Goal: Task Accomplishment & Management: Manage account settings

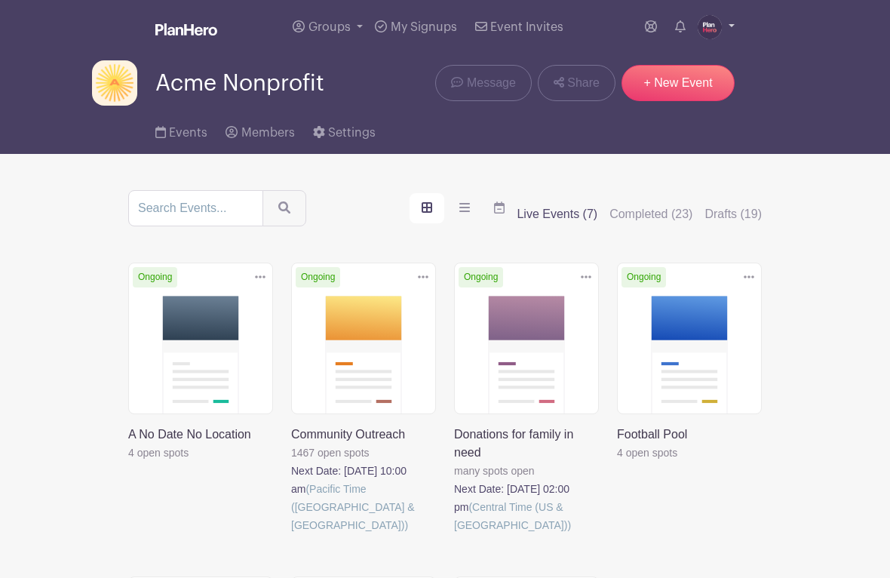
click at [715, 32] on img at bounding box center [709, 27] width 24 height 24
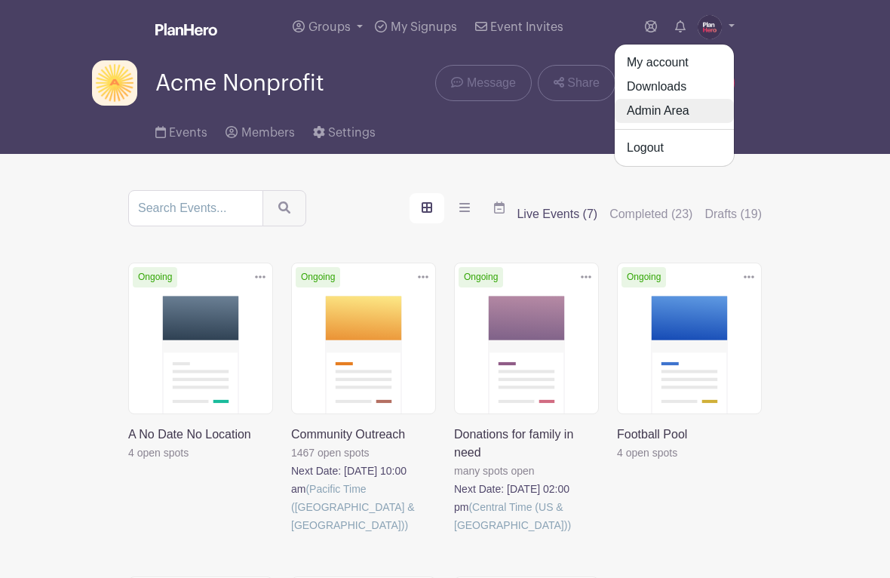
click at [657, 112] on link "Admin Area" at bounding box center [673, 111] width 119 height 24
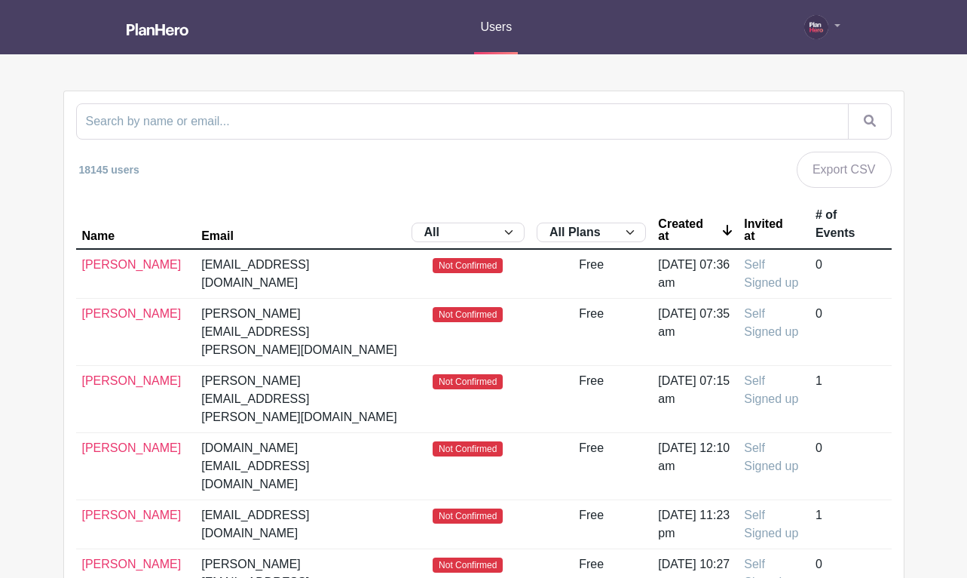
drag, startPoint x: 255, startPoint y: 264, endPoint x: 375, endPoint y: 263, distance: 119.9
click at [375, 263] on td "[EMAIL_ADDRESS][DOMAIN_NAME]" at bounding box center [300, 274] width 210 height 50
copy td "[DOMAIN_NAME]"
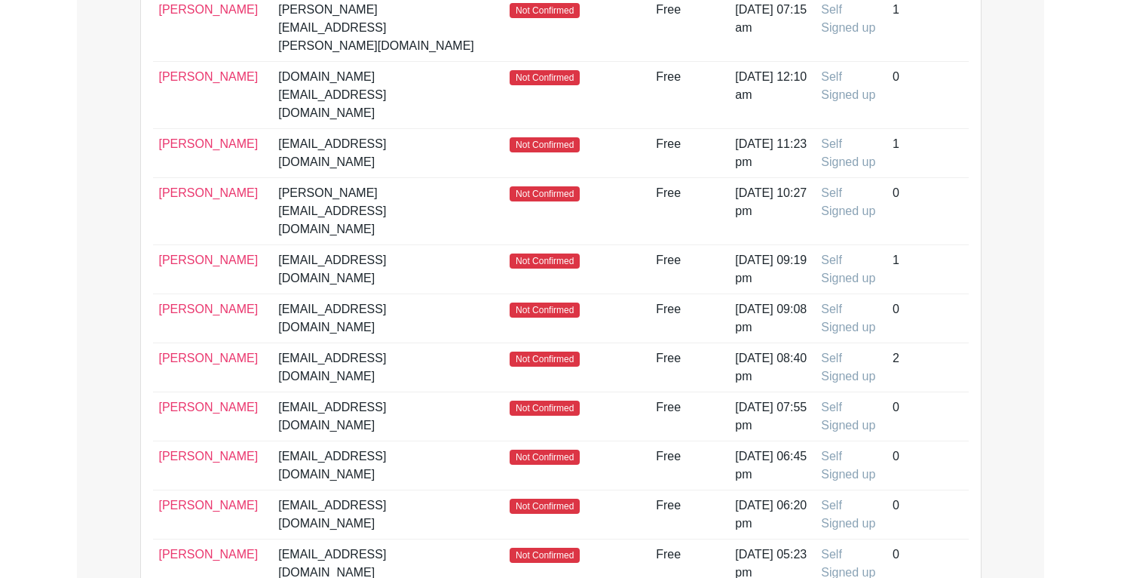
scroll to position [375, 0]
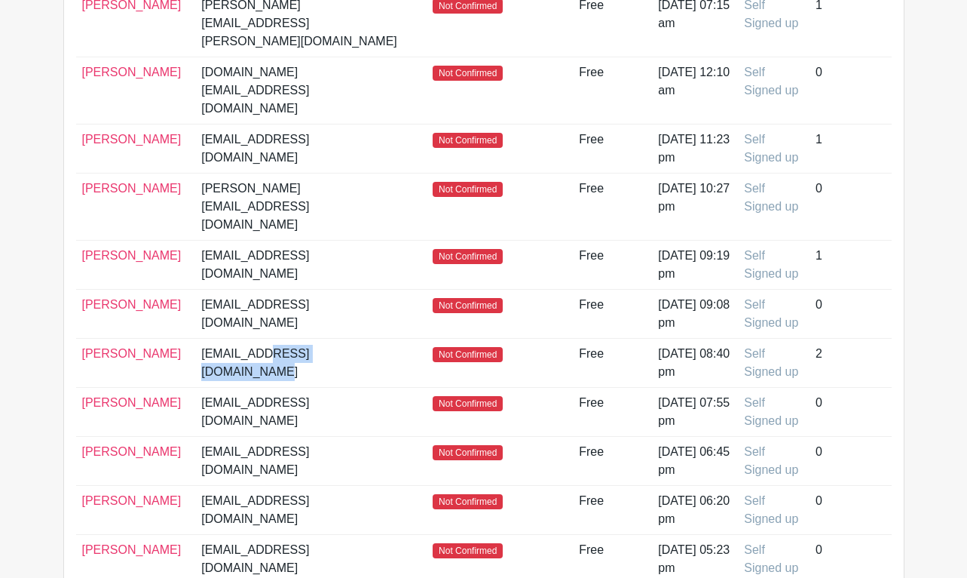
drag, startPoint x: 225, startPoint y: 283, endPoint x: 333, endPoint y: 283, distance: 108.6
click at [334, 339] on td "[EMAIL_ADDRESS][DOMAIN_NAME]" at bounding box center [300, 363] width 210 height 49
copy td "[DOMAIN_NAME]"
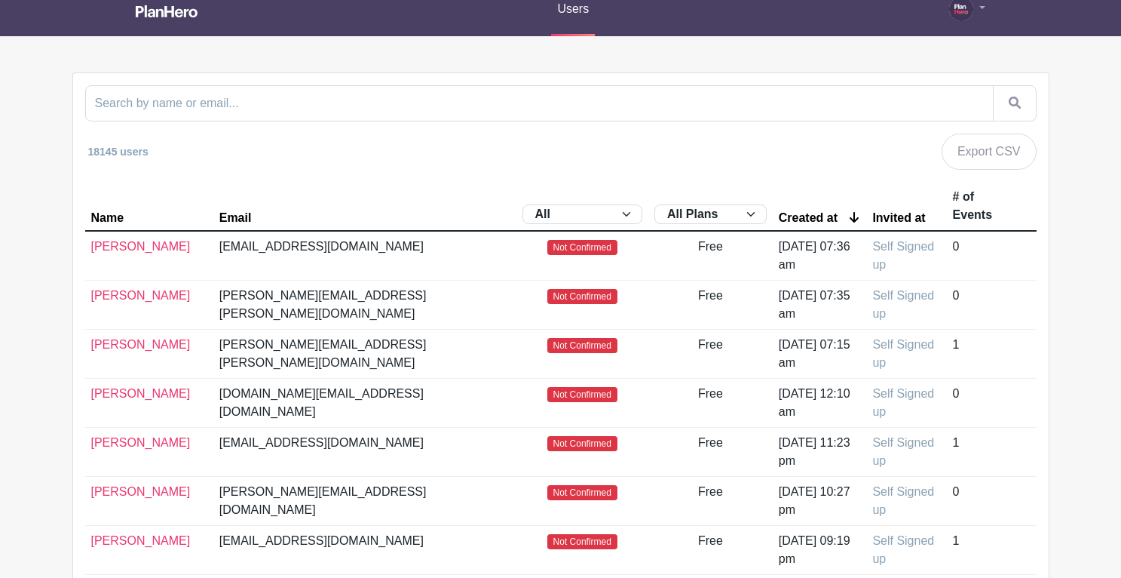
scroll to position [0, 0]
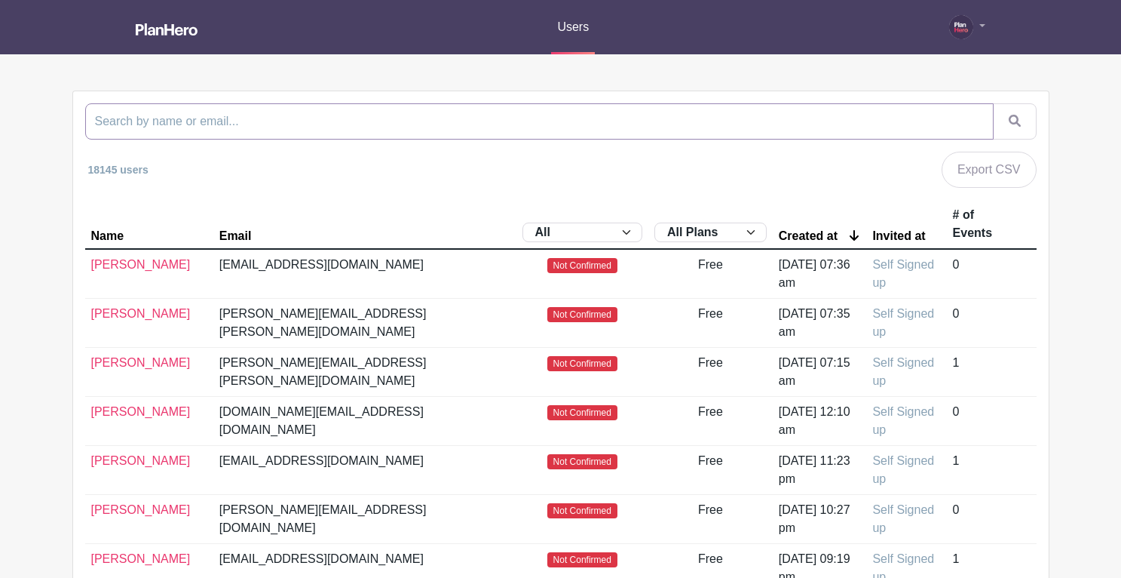
click at [366, 114] on input "search" at bounding box center [539, 121] width 908 height 36
type input "wyse"
click at [889, 103] on button "submit" at bounding box center [1015, 121] width 44 height 36
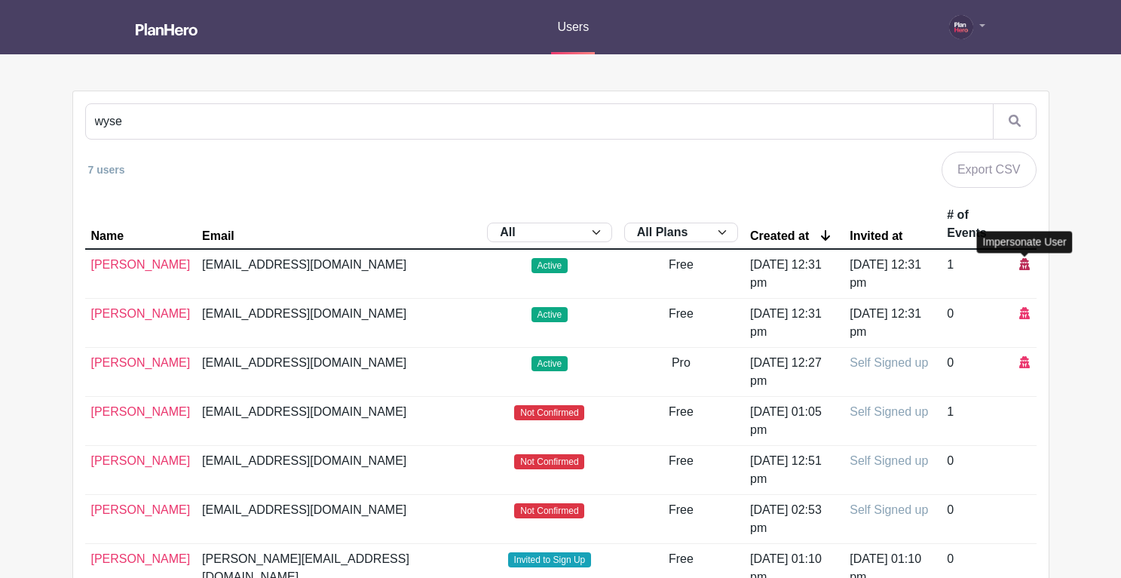
click at [889, 260] on icon at bounding box center [1024, 264] width 11 height 12
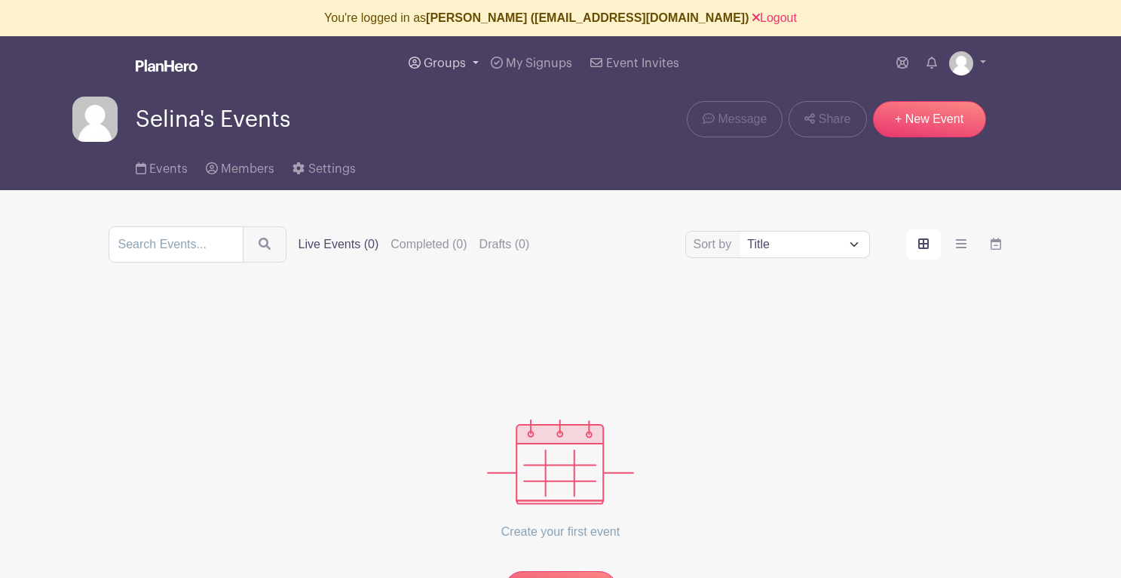
click at [449, 67] on span "Groups" at bounding box center [445, 63] width 42 height 12
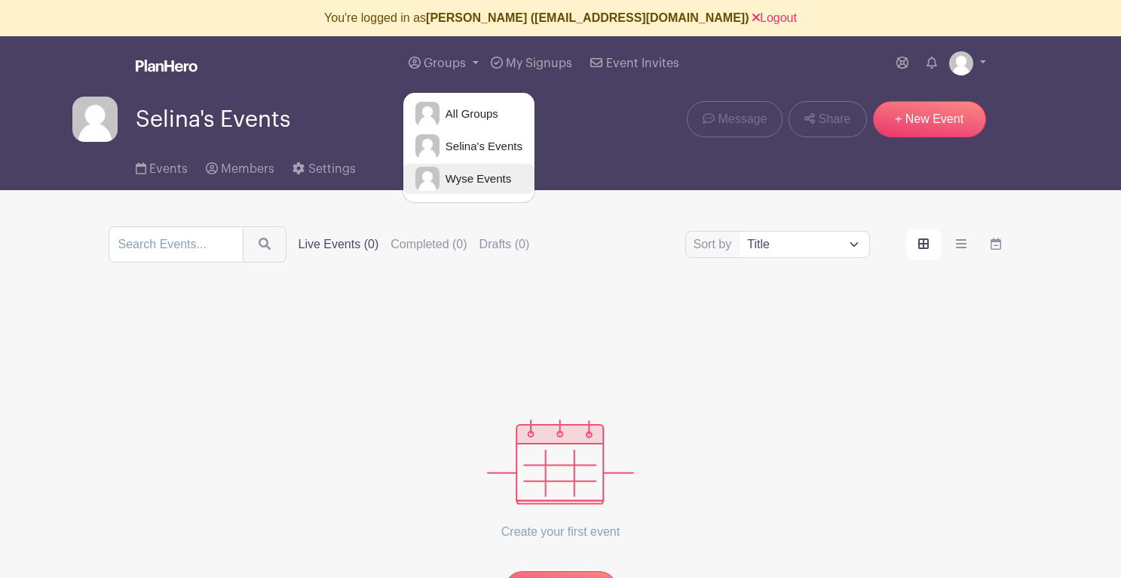
click at [450, 179] on span "Wyse Events" at bounding box center [476, 178] width 72 height 17
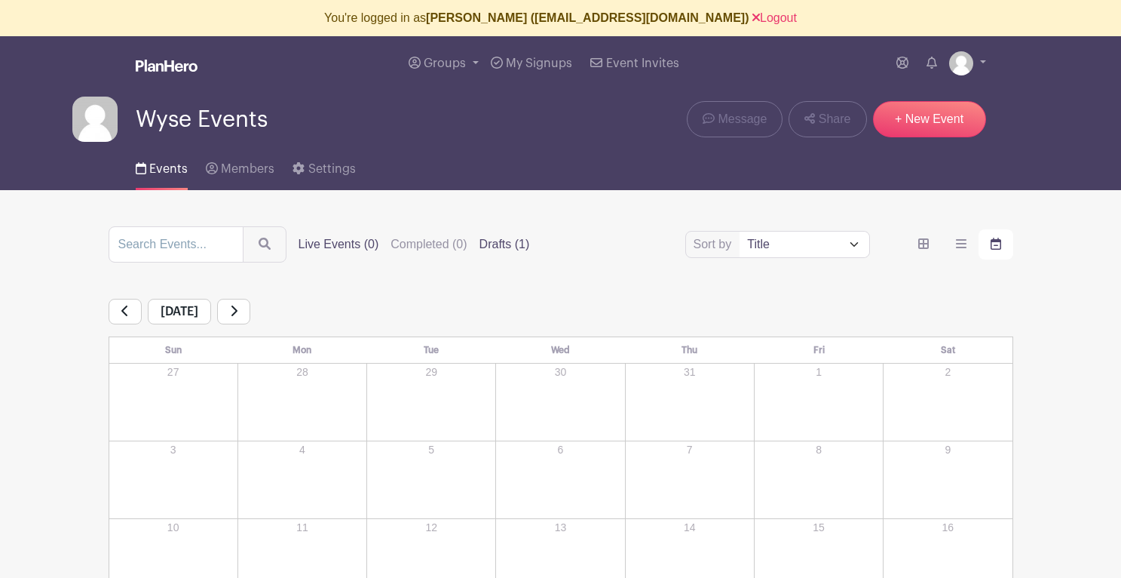
click at [479, 241] on label "Drafts (1)" at bounding box center [504, 244] width 51 height 18
click at [0, 0] on input "Drafts (1)" at bounding box center [0, 0] width 0 height 0
click at [479, 247] on label "Drafts (1)" at bounding box center [504, 244] width 51 height 18
click at [0, 0] on input "Drafts (1)" at bounding box center [0, 0] width 0 height 0
click at [889, 248] on label "order and view" at bounding box center [923, 244] width 35 height 30
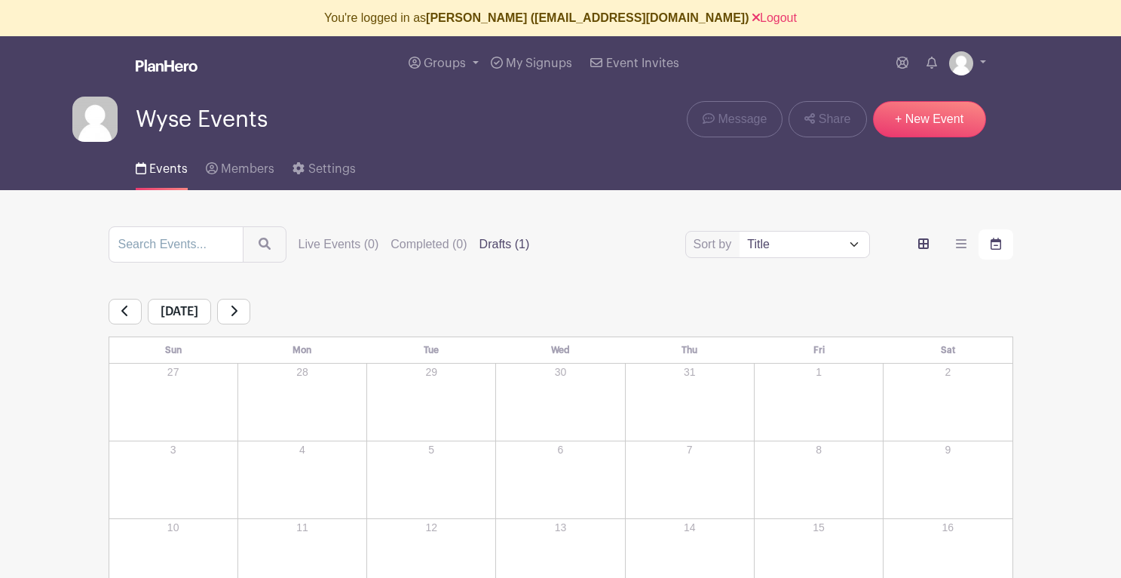
click at [0, 0] on input "order and view" at bounding box center [0, 0] width 0 height 0
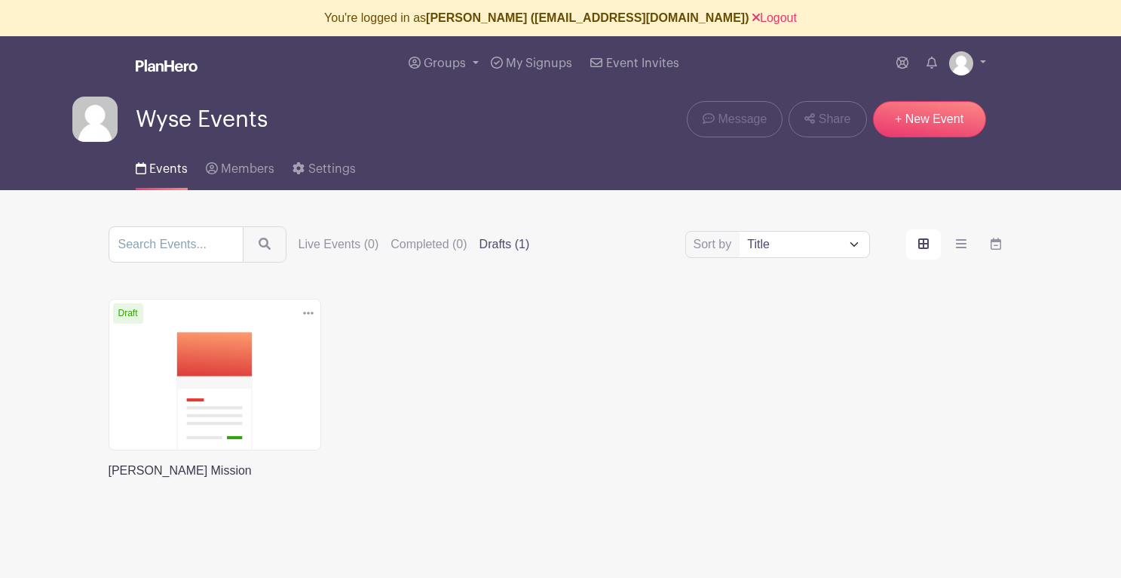
click at [109, 479] on link at bounding box center [109, 479] width 0 height 0
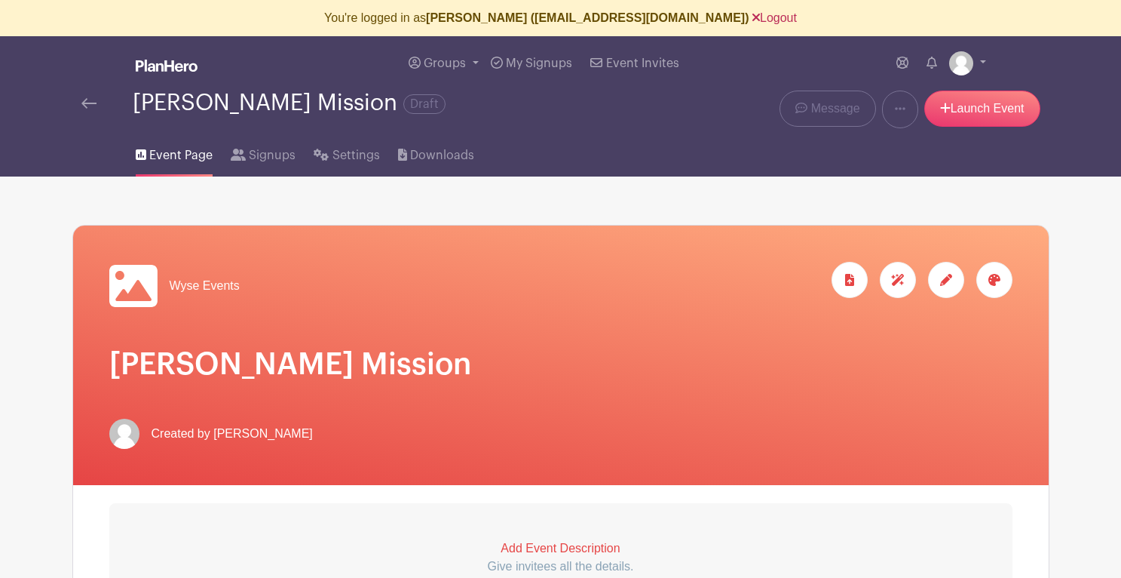
click at [752, 19] on link "Logout" at bounding box center [774, 17] width 44 height 13
